Goal: Information Seeking & Learning: Check status

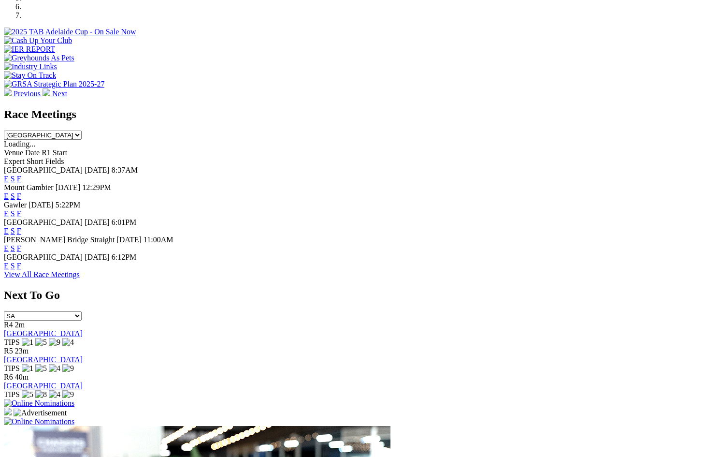
scroll to position [393, 0]
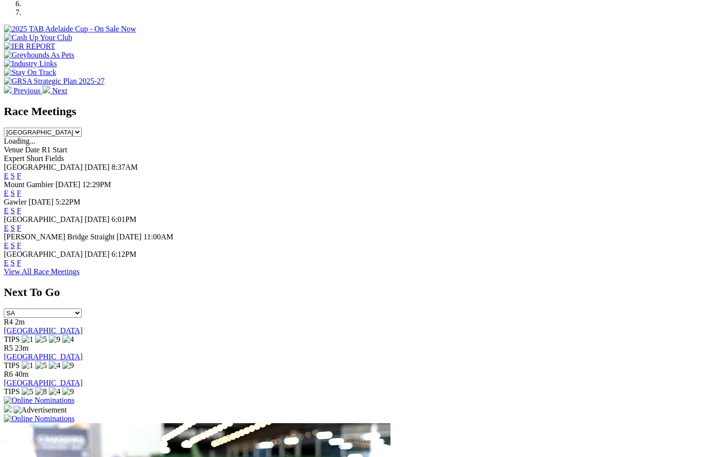
click at [21, 241] on link "F" at bounding box center [19, 245] width 4 height 8
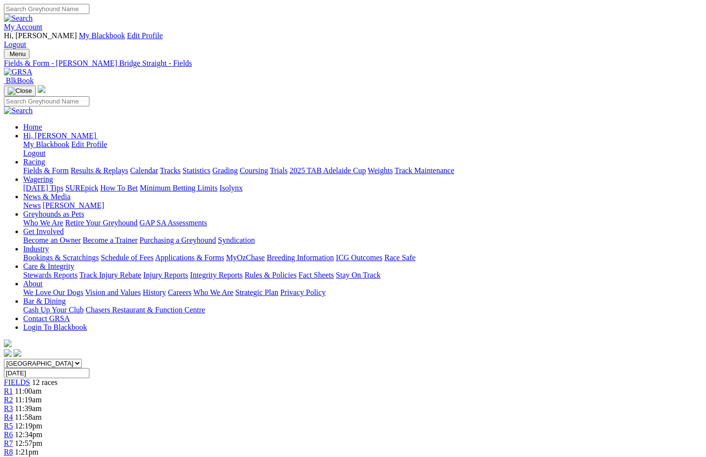
click at [158, 166] on link "Calendar" at bounding box center [144, 170] width 28 height 8
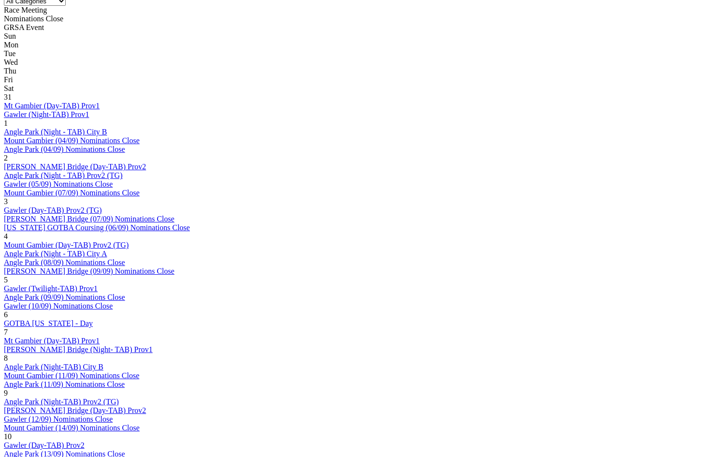
scroll to position [497, 0]
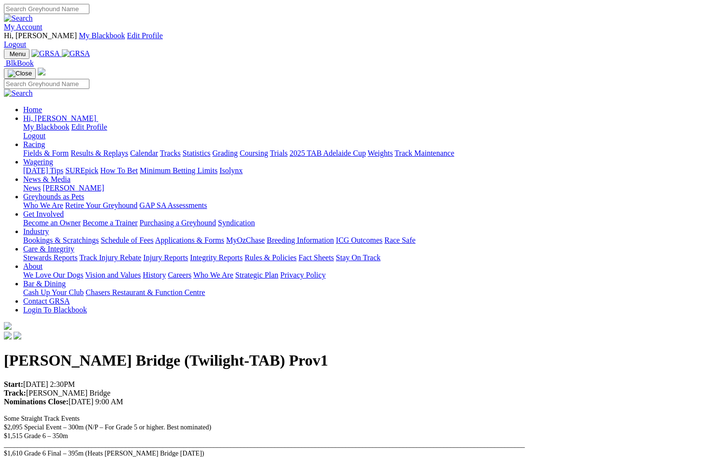
click at [45, 140] on link "Racing" at bounding box center [34, 144] width 22 height 8
click at [128, 149] on link "Results & Replays" at bounding box center [99, 153] width 57 height 8
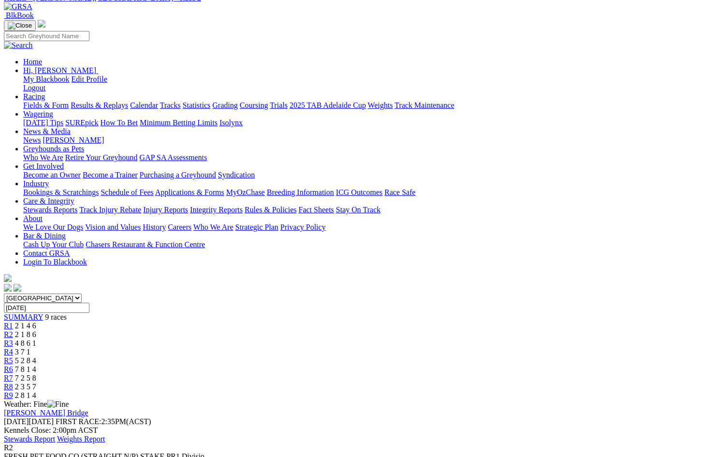
scroll to position [110, 0]
